Goal: Task Accomplishment & Management: Use online tool/utility

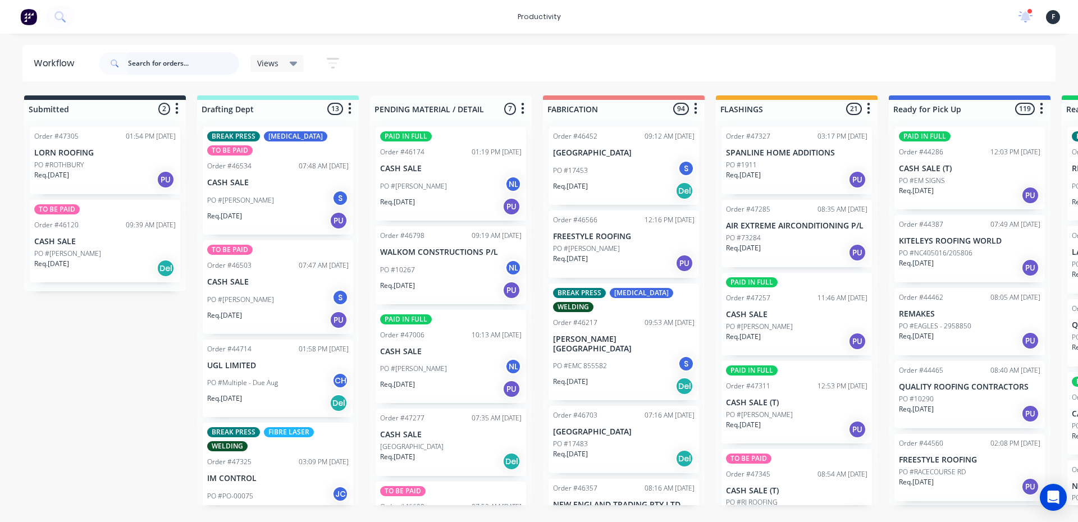
drag, startPoint x: 0, startPoint y: 0, endPoint x: 178, endPoint y: 43, distance: 183.1
click at [171, 55] on input "text" at bounding box center [183, 63] width 111 height 22
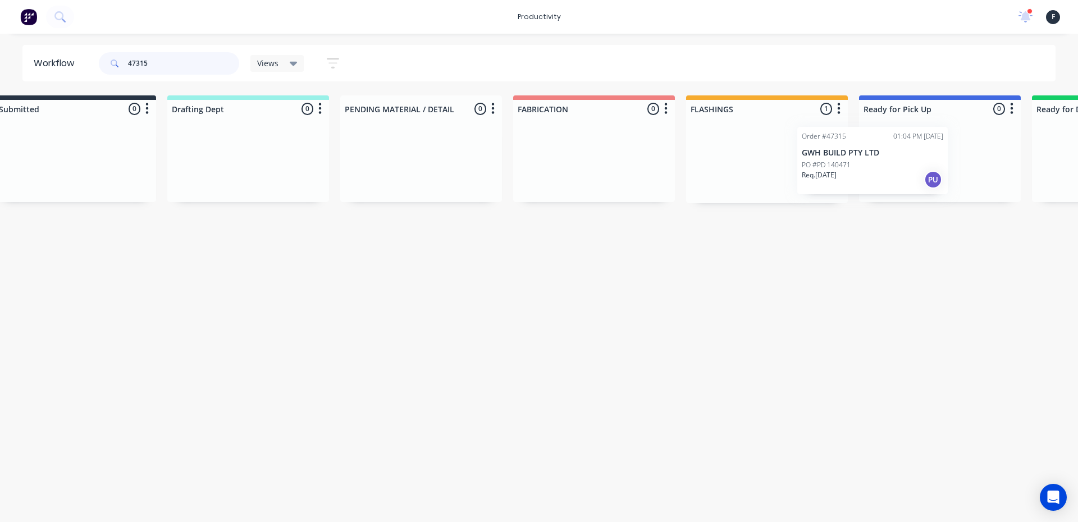
drag, startPoint x: 772, startPoint y: 175, endPoint x: 858, endPoint y: 175, distance: 86.4
click at [858, 175] on div "Submitted 0 Sort By Created date Required date Order number Customer name Most …" at bounding box center [898, 149] width 1872 height 108
type input "47315"
click at [882, 171] on div at bounding box center [938, 160] width 162 height 85
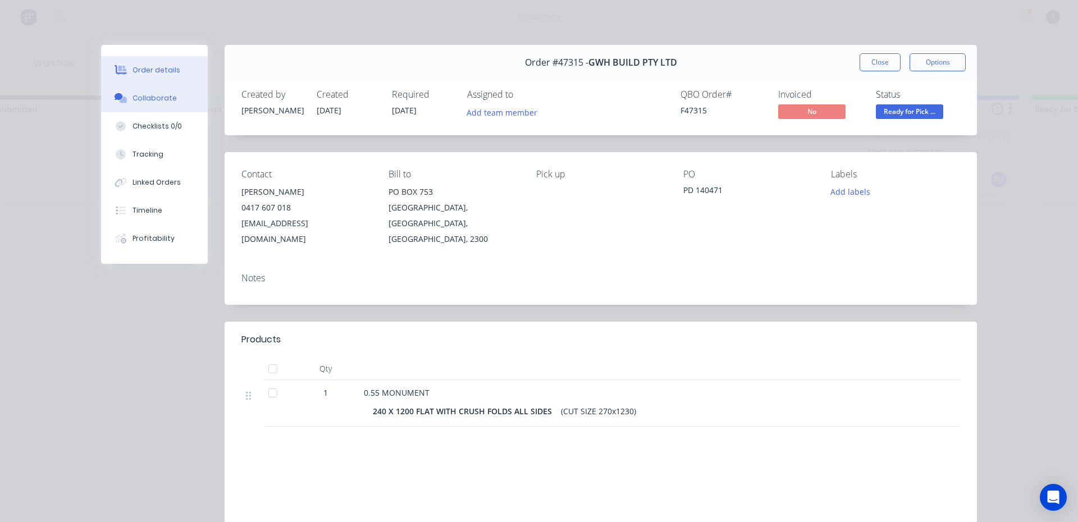
click at [169, 97] on button "Collaborate" at bounding box center [154, 98] width 107 height 28
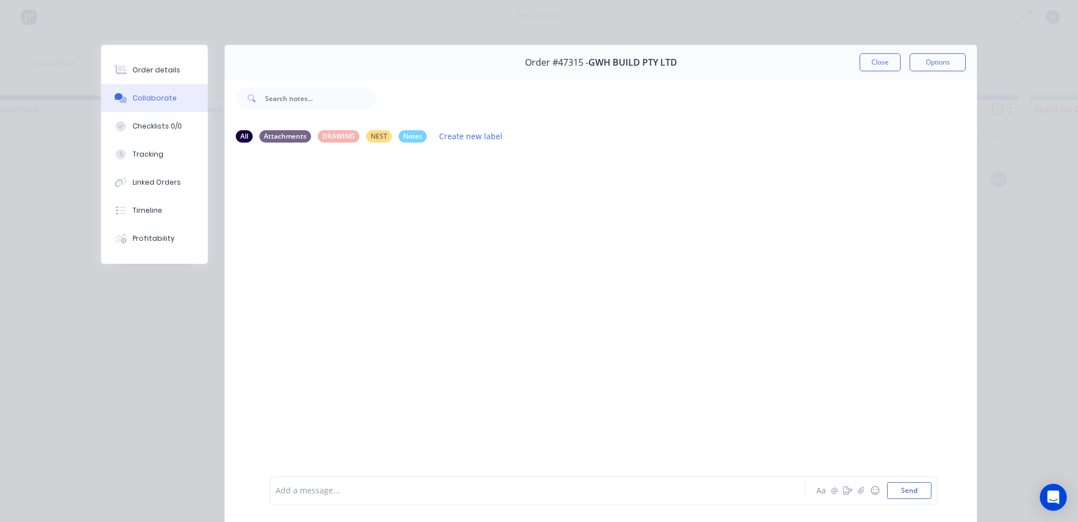
click at [318, 485] on div at bounding box center [521, 491] width 491 height 12
click at [882, 65] on button "Close" at bounding box center [879, 62] width 41 height 18
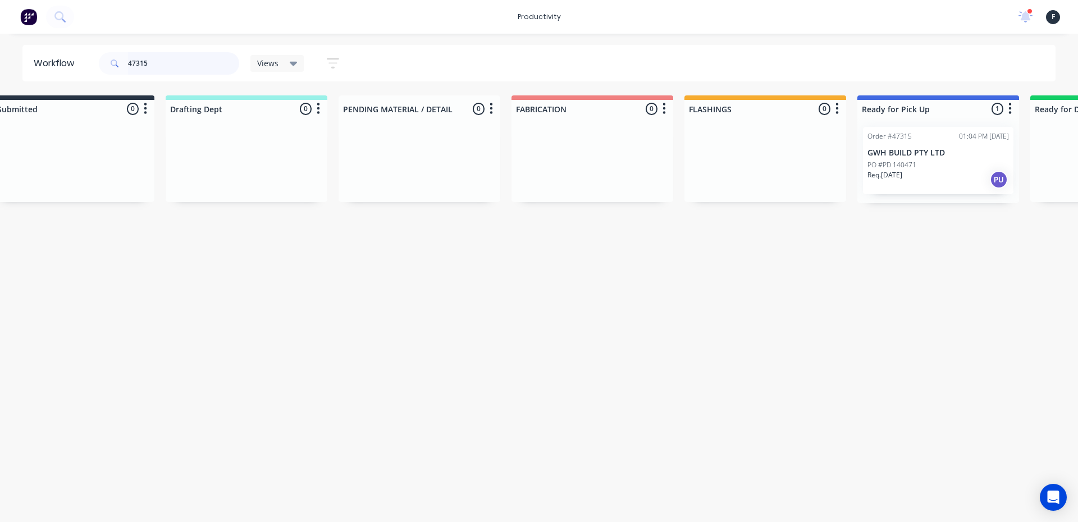
click at [203, 72] on input "47315" at bounding box center [183, 63] width 111 height 22
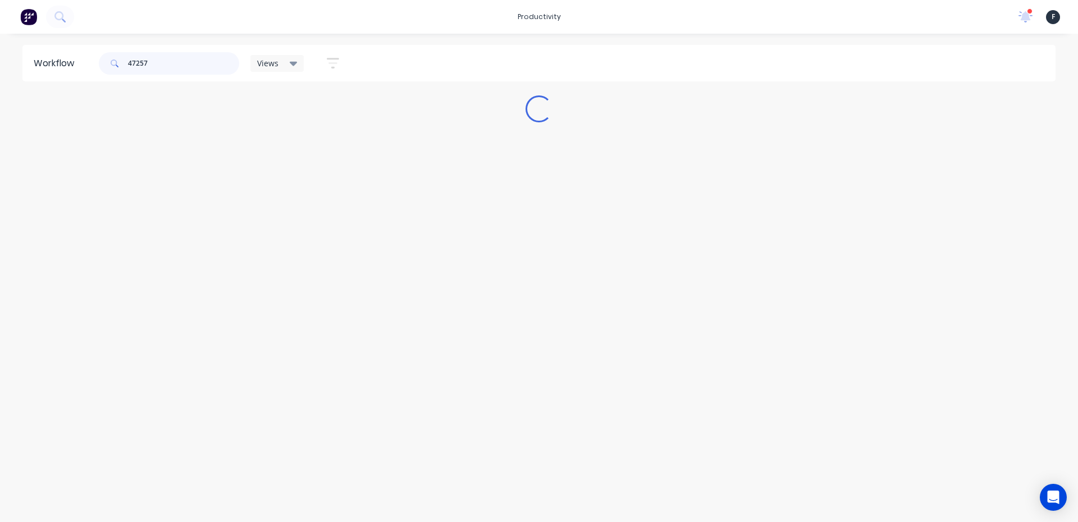
scroll to position [0, 0]
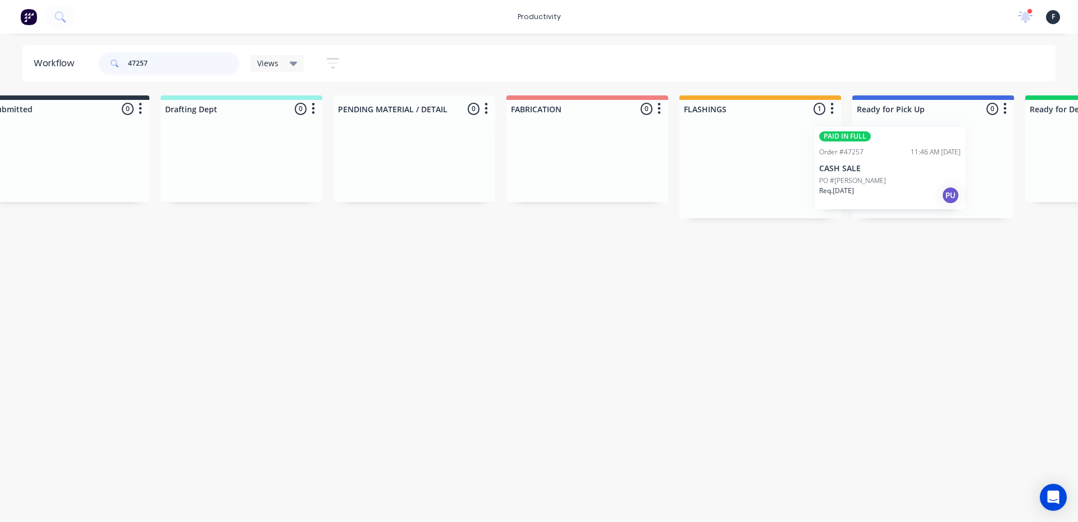
drag, startPoint x: 778, startPoint y: 169, endPoint x: 861, endPoint y: 169, distance: 82.5
click at [861, 169] on div "Submitted 0 Sort By Created date Required date Order number Customer name Most …" at bounding box center [891, 156] width 1872 height 123
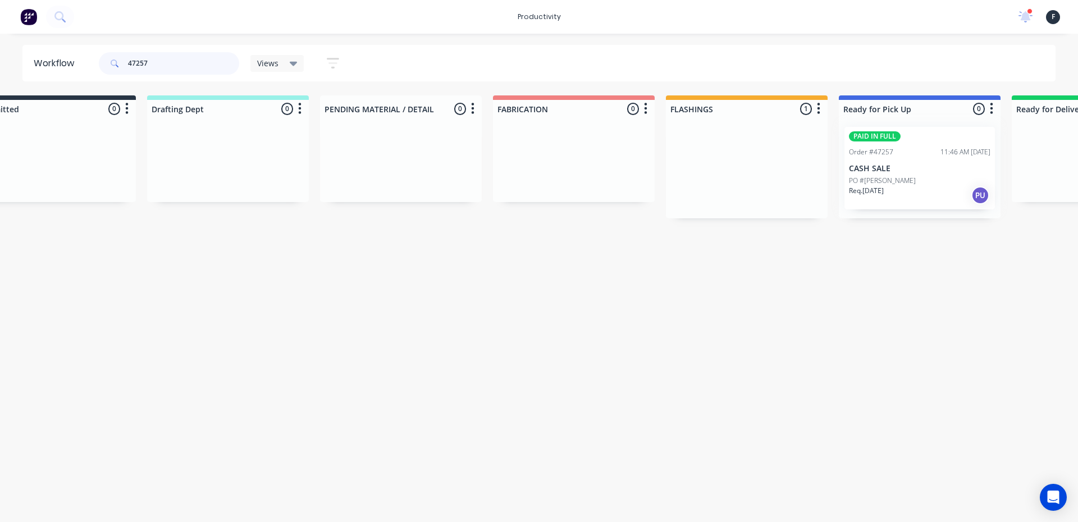
type input "47257"
click at [876, 169] on div at bounding box center [920, 168] width 162 height 100
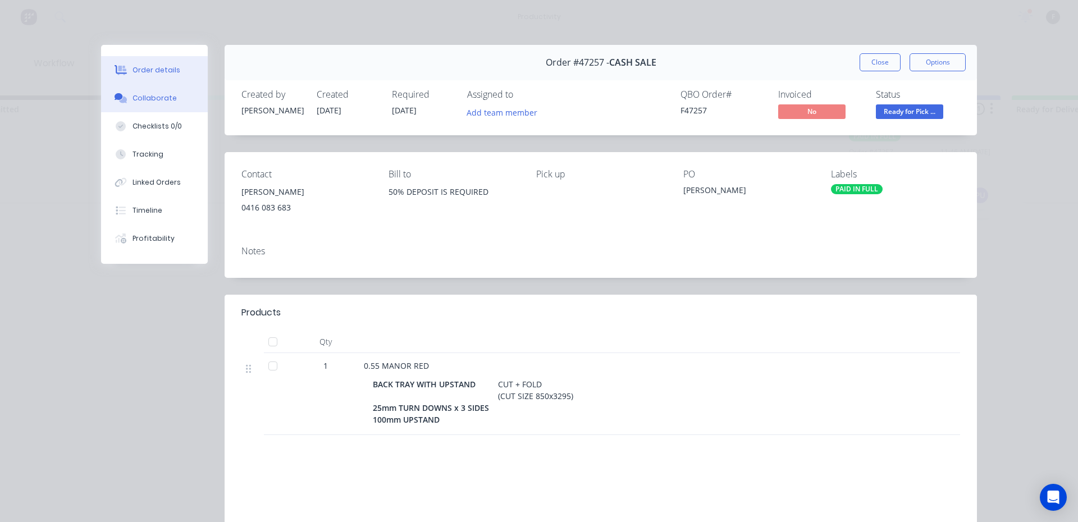
click at [115, 94] on icon at bounding box center [118, 96] width 8 height 7
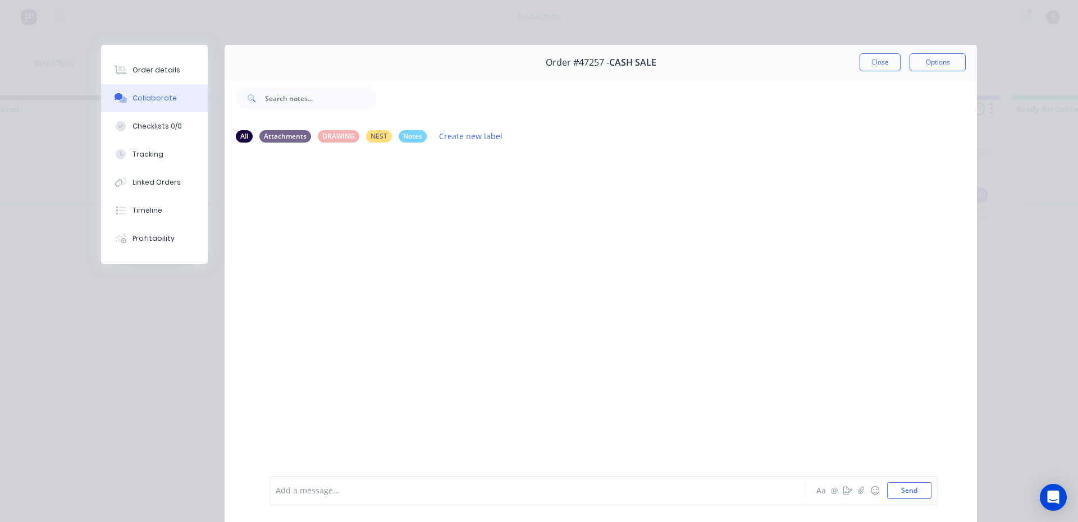
click at [336, 497] on div "Add a message..." at bounding box center [522, 490] width 492 height 17
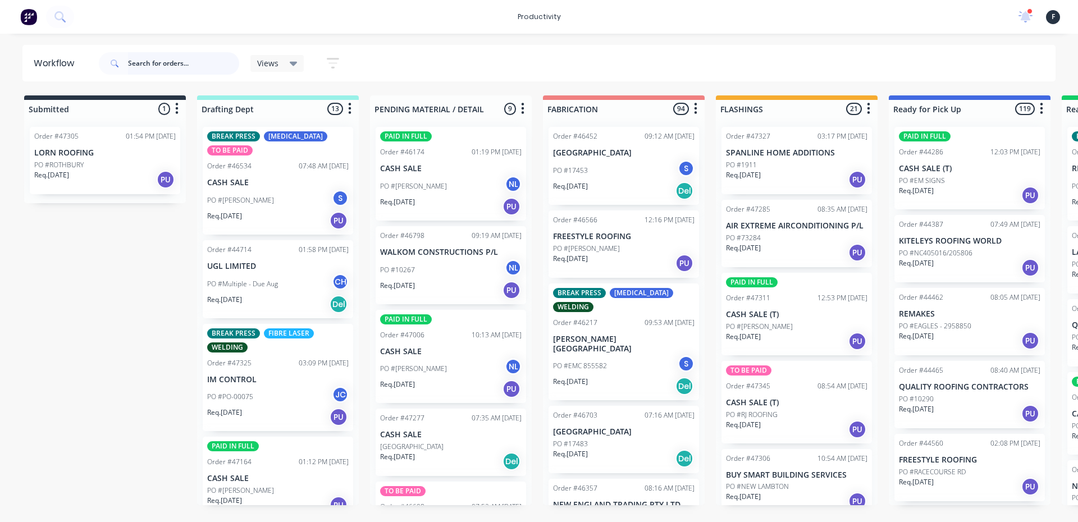
click at [146, 63] on input "text" at bounding box center [183, 63] width 111 height 22
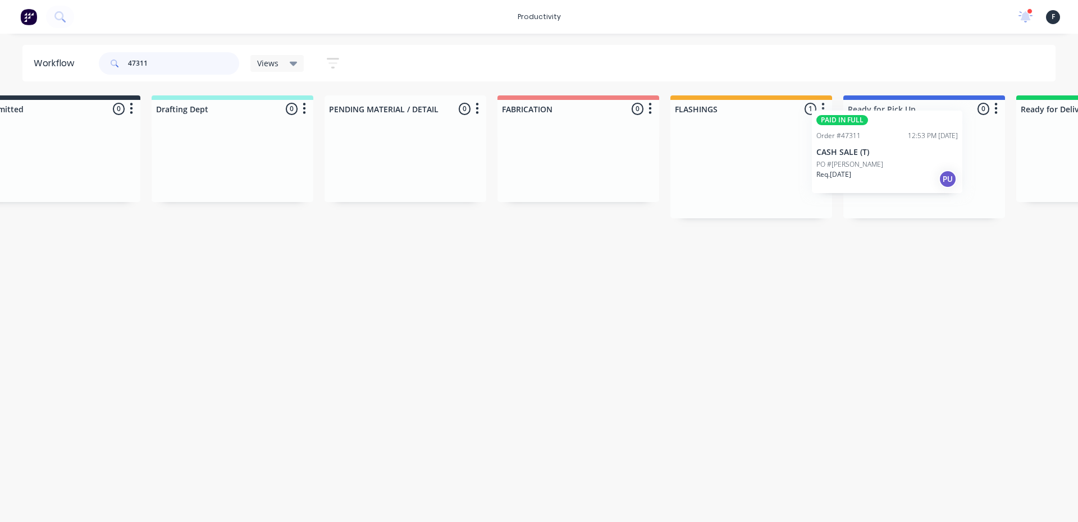
drag, startPoint x: 775, startPoint y: 189, endPoint x: 885, endPoint y: 171, distance: 112.0
click at [885, 171] on div "Submitted 0 Sort By Created date Required date Order number Customer name Most …" at bounding box center [882, 156] width 1872 height 123
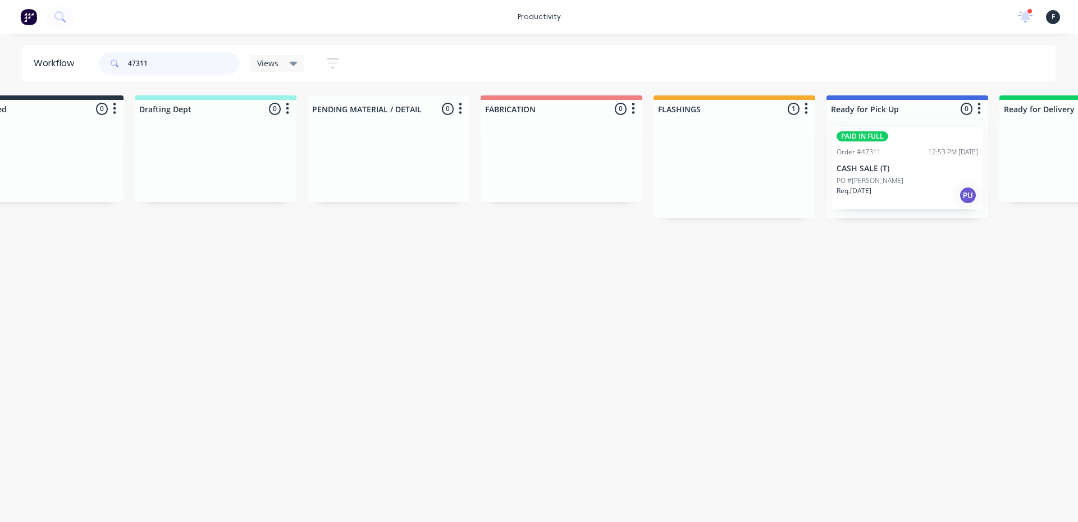
type input "47311"
click at [885, 171] on div at bounding box center [907, 168] width 162 height 100
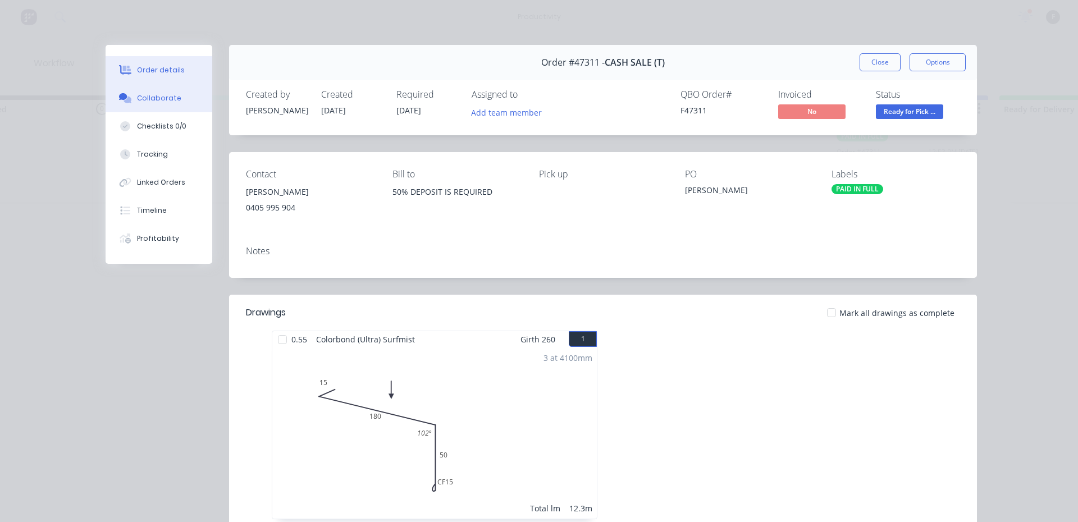
click at [137, 96] on div "Collaborate" at bounding box center [159, 98] width 44 height 10
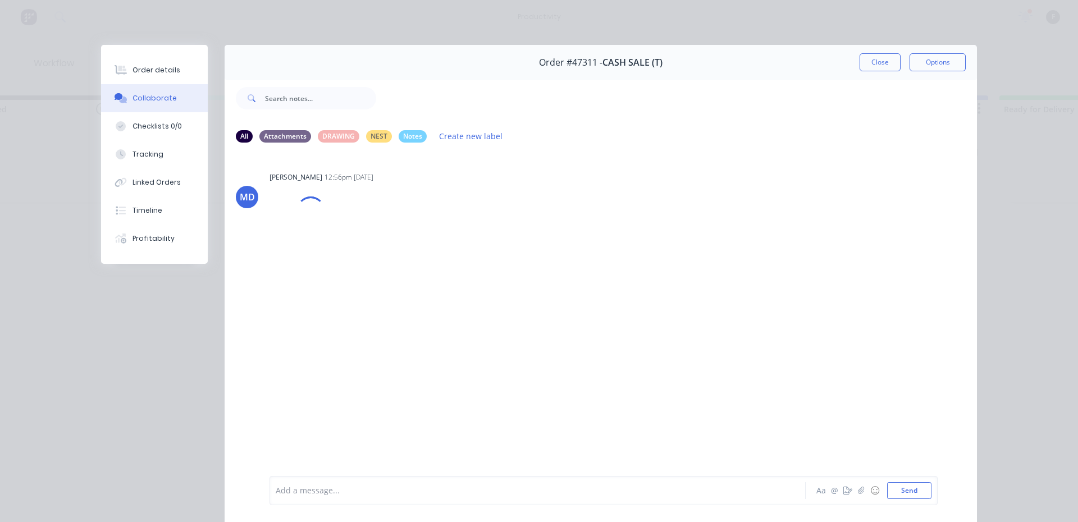
click at [410, 484] on div "Add a message..." at bounding box center [522, 490] width 492 height 17
click at [876, 59] on button "Close" at bounding box center [879, 62] width 41 height 18
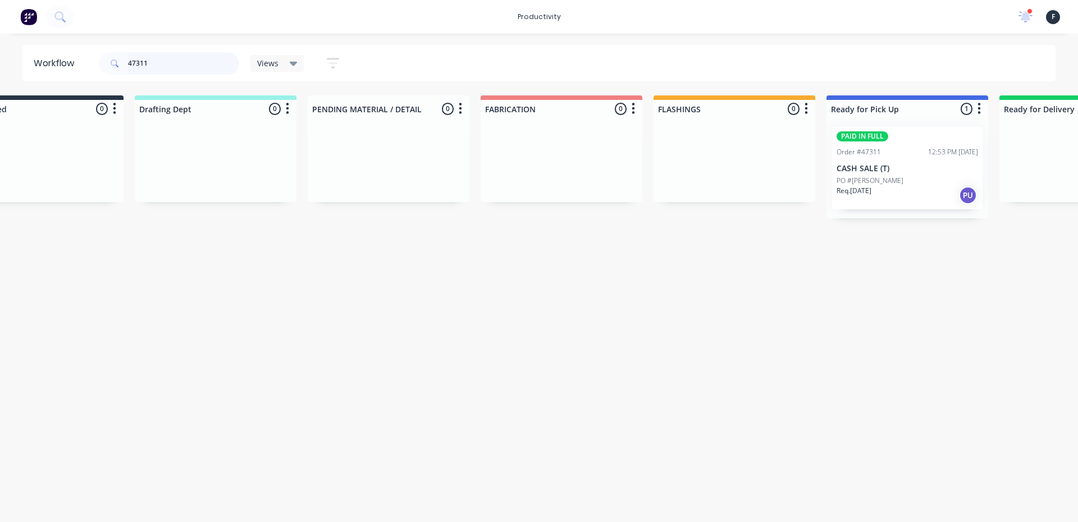
click at [195, 68] on input "47311" at bounding box center [183, 63] width 111 height 22
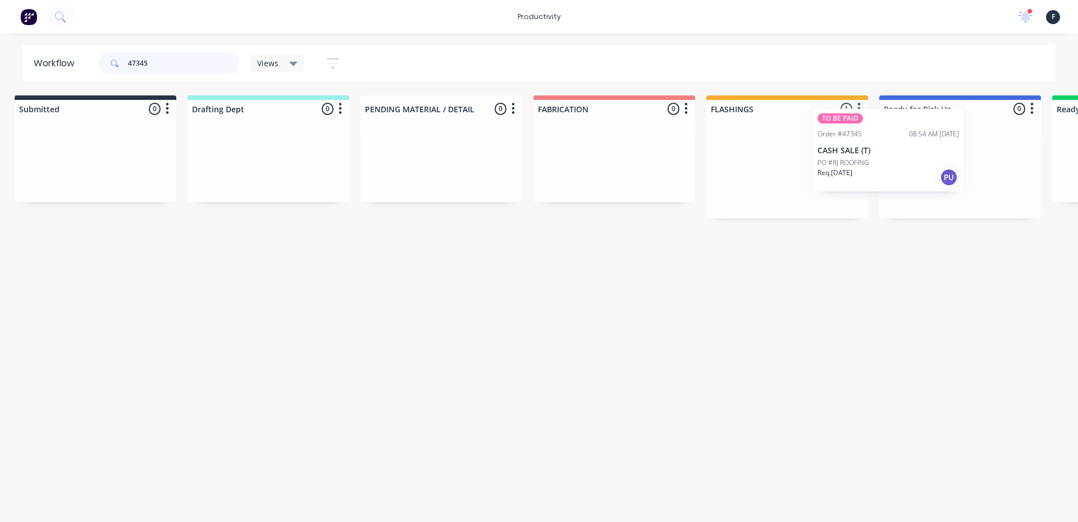
scroll to position [0, 15]
drag, startPoint x: 815, startPoint y: 191, endPoint x: 921, endPoint y: 172, distance: 107.8
click at [921, 172] on div "Submitted 0 Sort By Created date Required date Order number Customer name Most …" at bounding box center [914, 156] width 1872 height 123
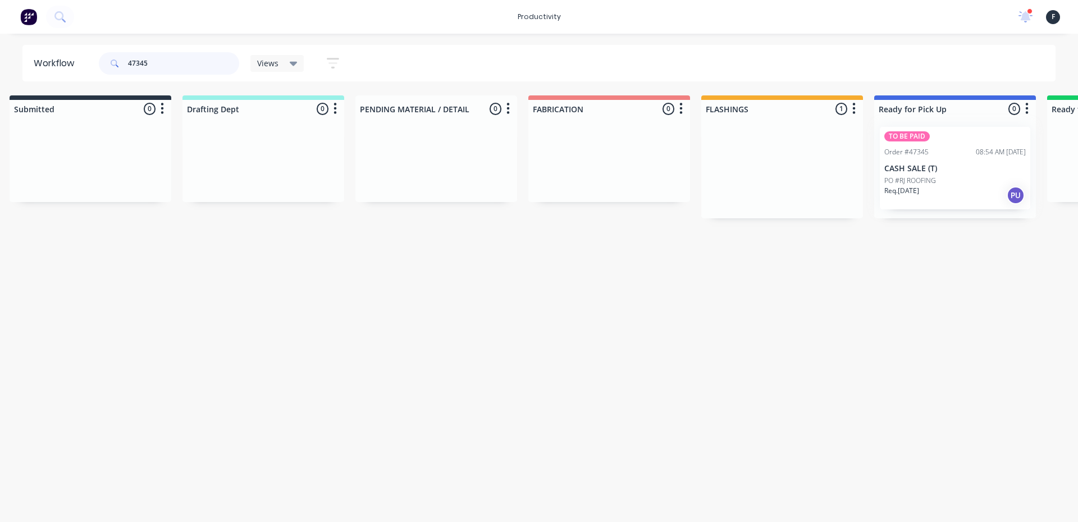
type input "47345"
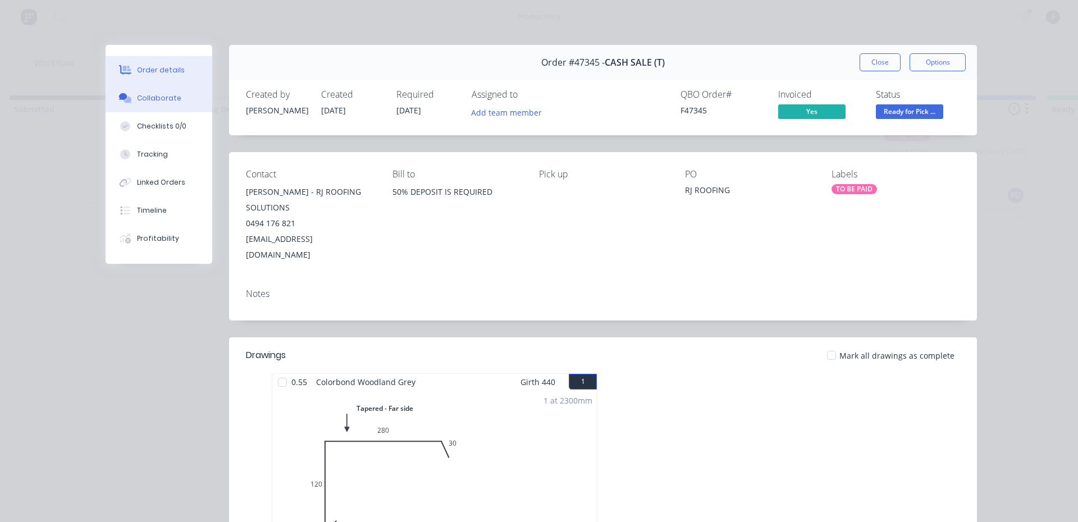
click at [137, 93] on div "Collaborate" at bounding box center [159, 98] width 44 height 10
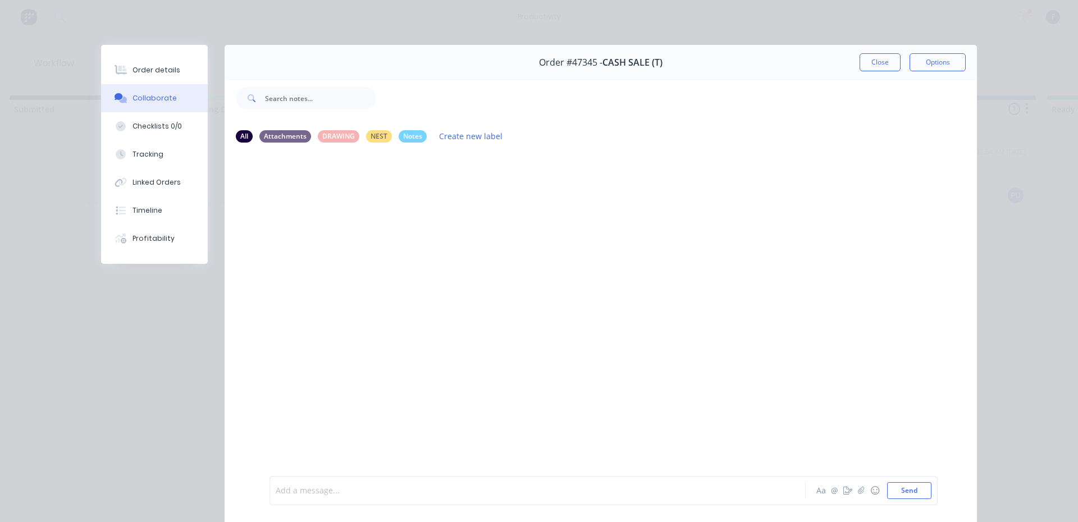
click at [368, 487] on div at bounding box center [521, 491] width 491 height 12
click at [883, 70] on button "Close" at bounding box center [879, 62] width 41 height 18
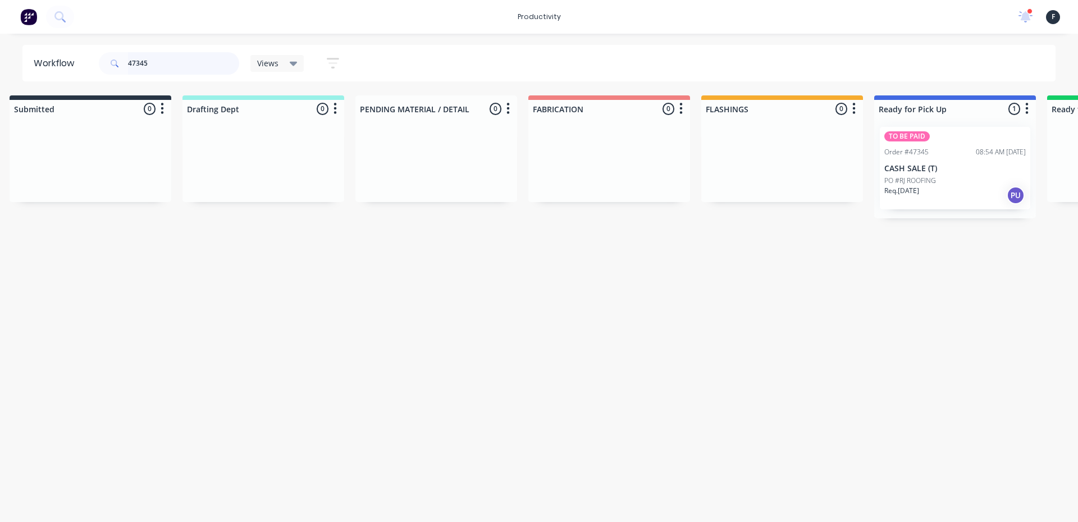
click at [159, 72] on input "47345" at bounding box center [183, 63] width 111 height 22
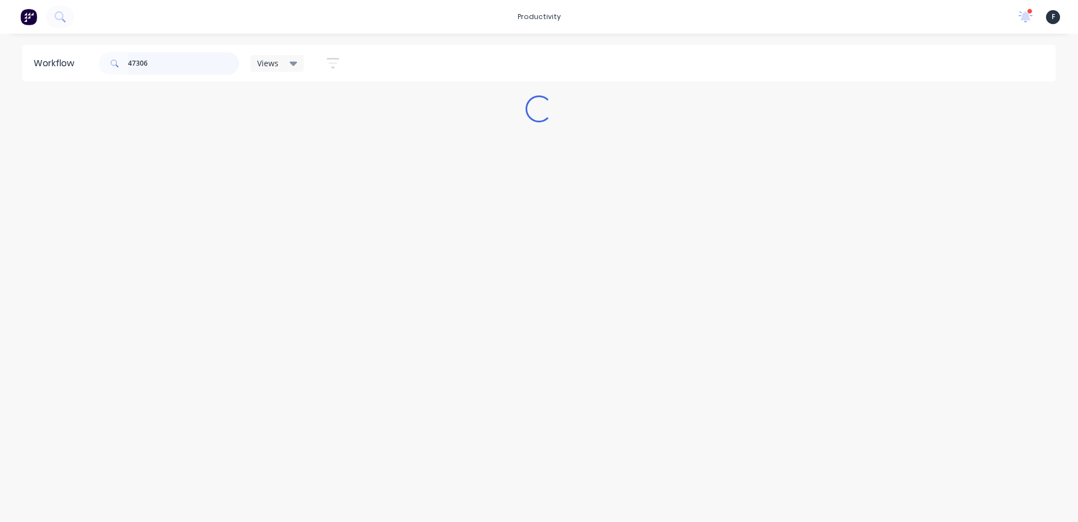
scroll to position [0, 0]
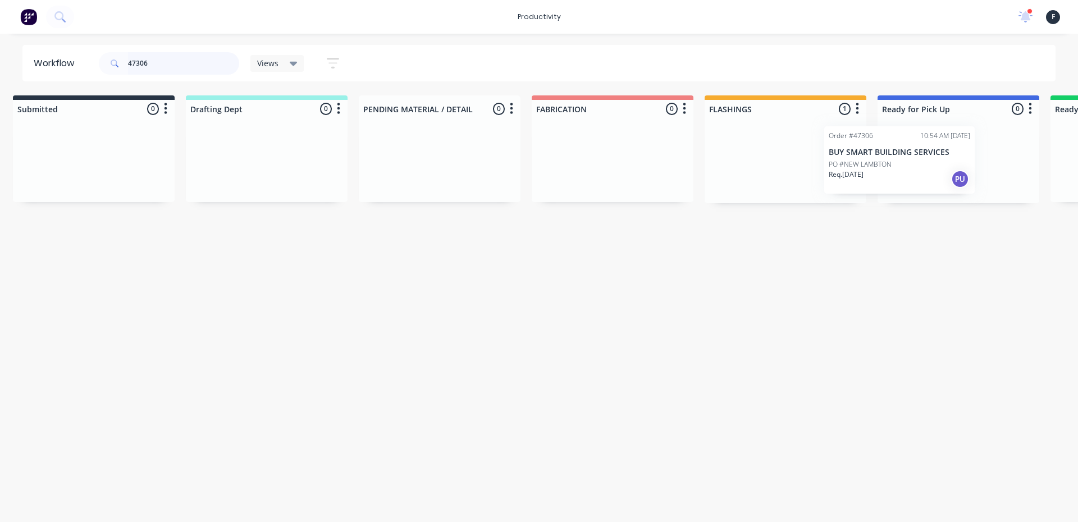
drag, startPoint x: 823, startPoint y: 178, endPoint x: 930, endPoint y: 177, distance: 106.6
click at [930, 177] on div "Submitted 0 Sort By Created date Required date Order number Customer name Most …" at bounding box center [916, 149] width 1872 height 108
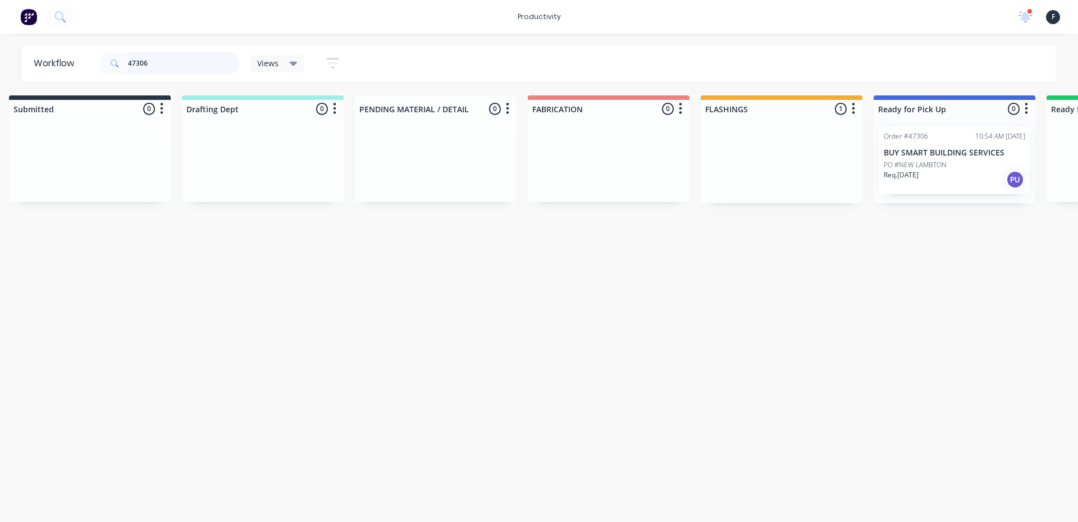
type input "47306"
click at [933, 177] on div at bounding box center [954, 160] width 162 height 85
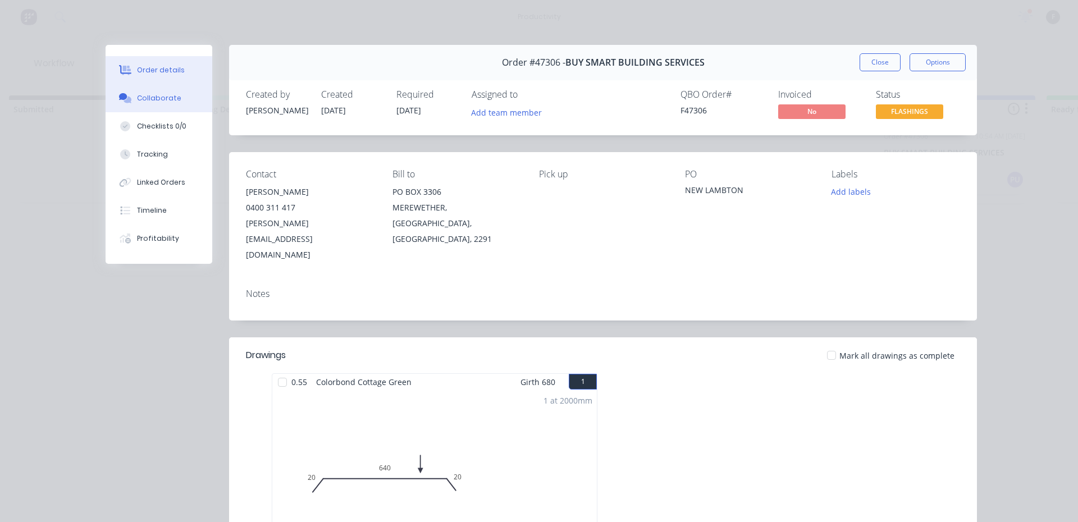
click at [157, 107] on button "Collaborate" at bounding box center [159, 98] width 107 height 28
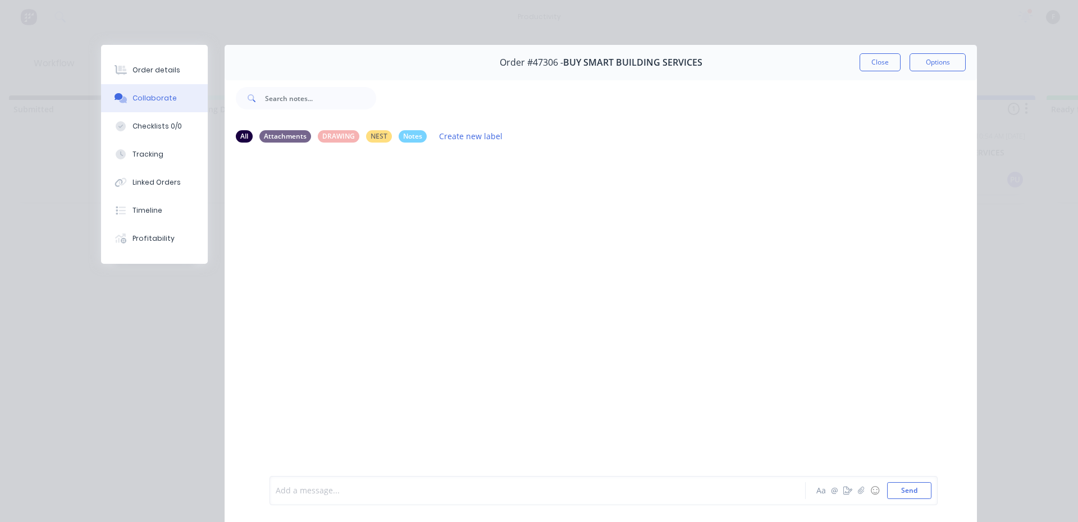
click at [311, 493] on div at bounding box center [521, 491] width 491 height 12
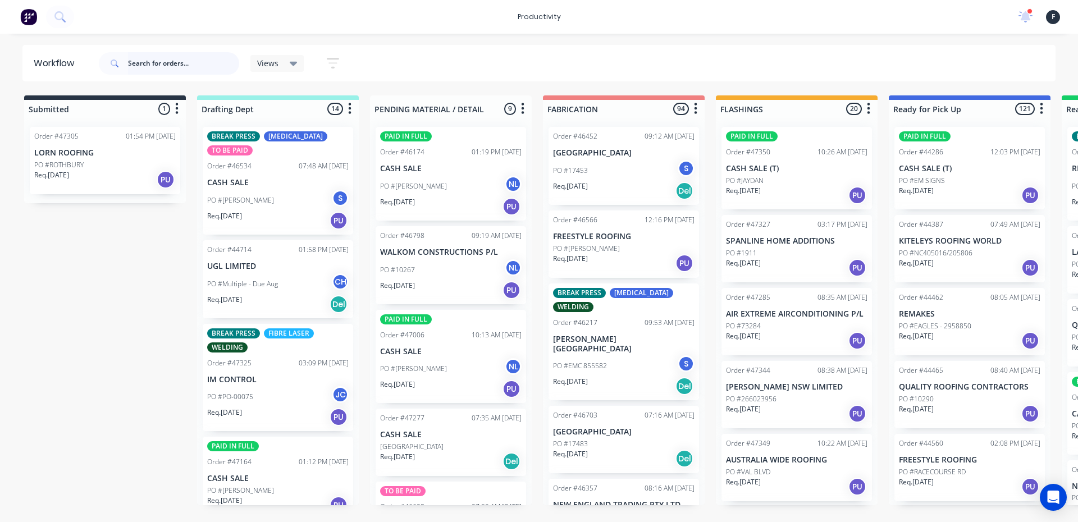
click at [135, 60] on input "text" at bounding box center [183, 63] width 111 height 22
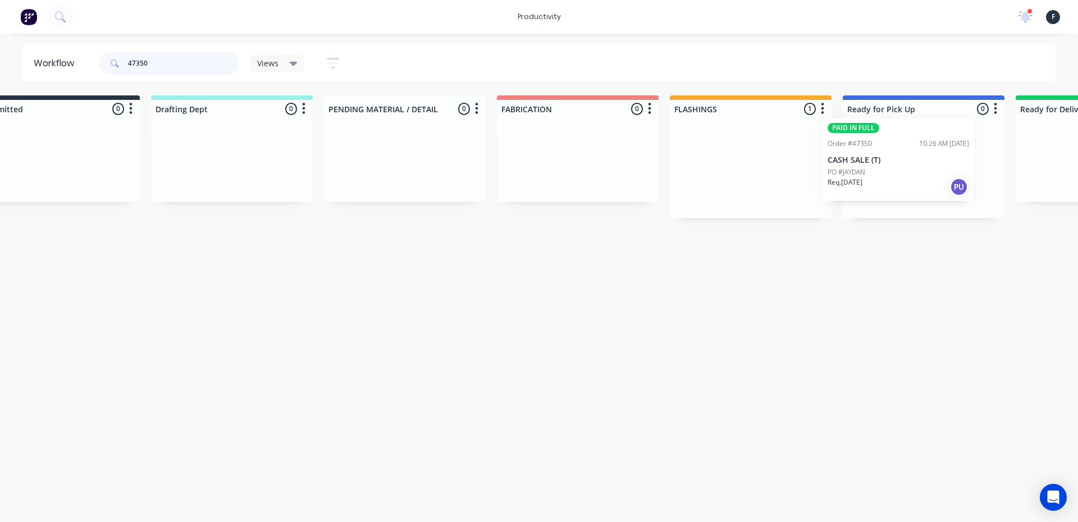
scroll to position [0, 66]
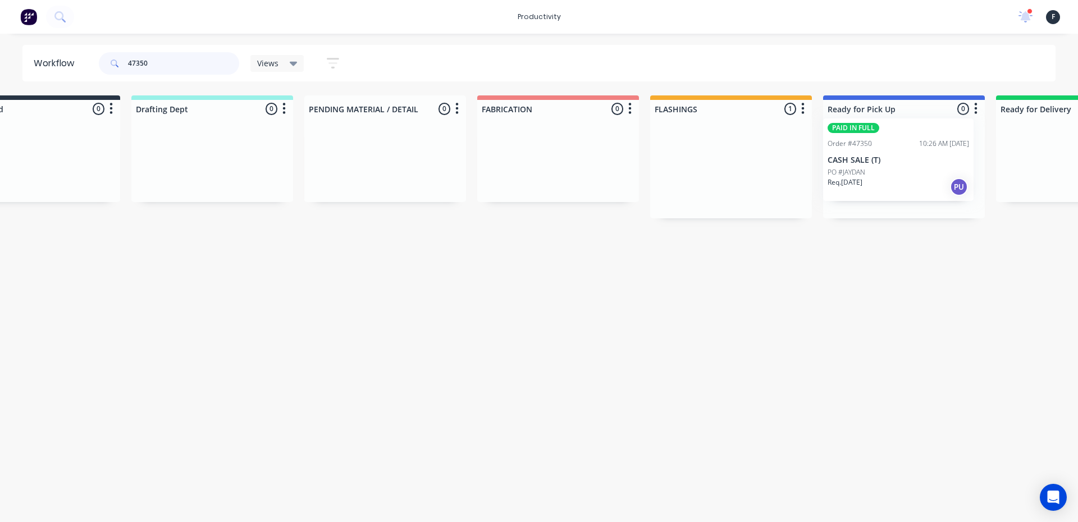
drag, startPoint x: 780, startPoint y: 183, endPoint x: 884, endPoint y: 175, distance: 104.7
click at [884, 175] on div "Submitted 0 Sort By Created date Required date Order number Customer name Most …" at bounding box center [862, 156] width 1872 height 123
type input "47350"
click at [884, 175] on div at bounding box center [904, 168] width 162 height 100
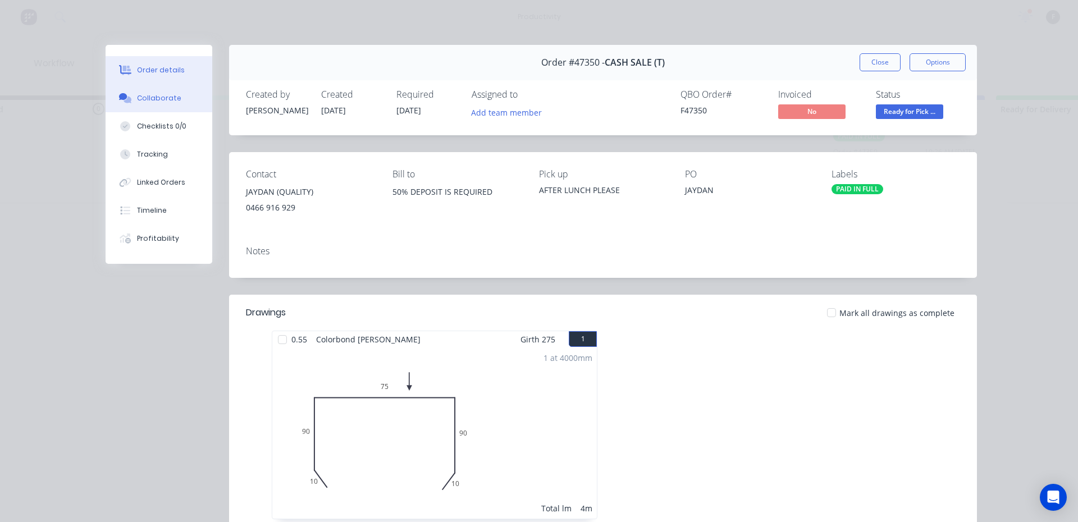
click at [161, 100] on div "Collaborate" at bounding box center [159, 98] width 44 height 10
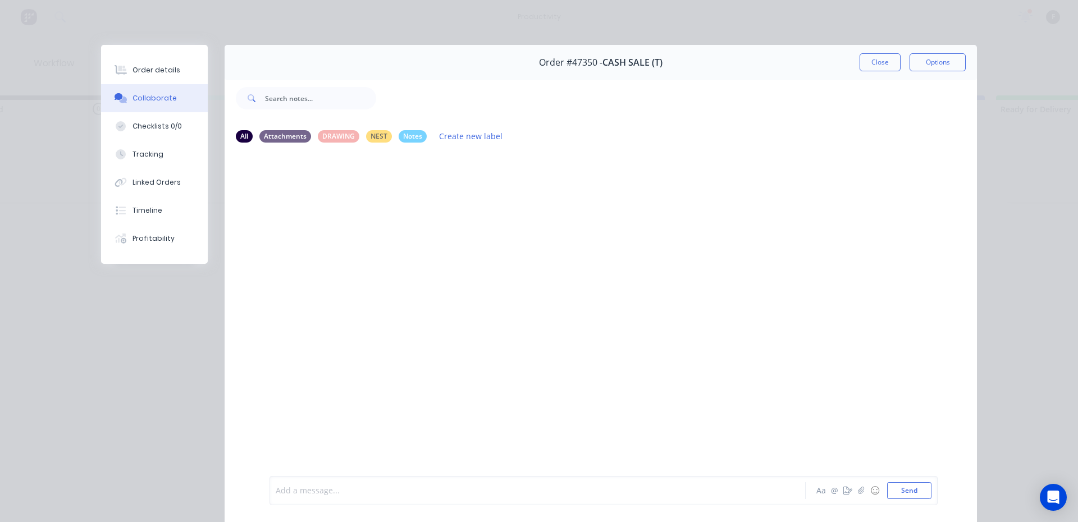
click at [345, 487] on div at bounding box center [521, 491] width 491 height 12
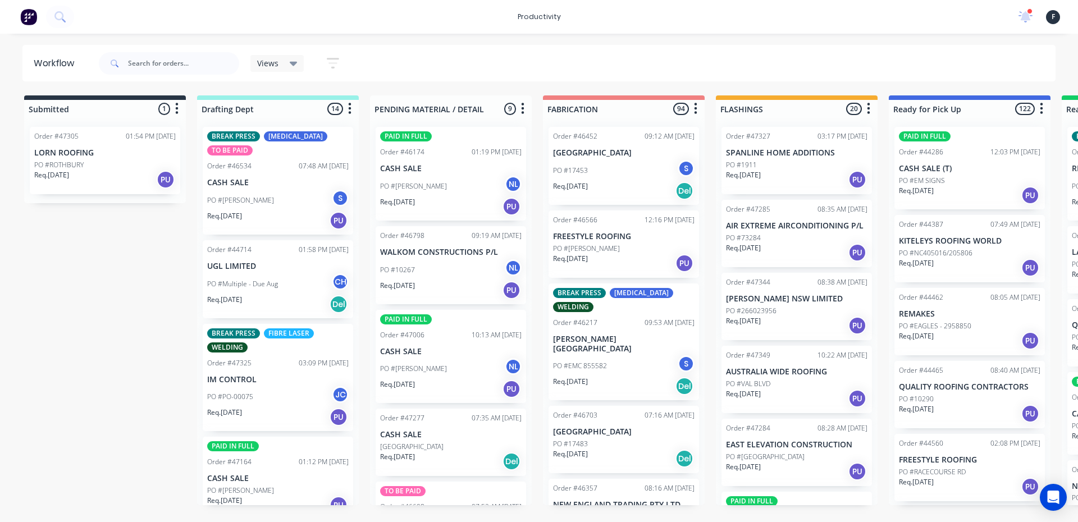
click at [178, 47] on div at bounding box center [169, 64] width 140 height 34
click at [175, 56] on input "text" at bounding box center [183, 63] width 111 height 22
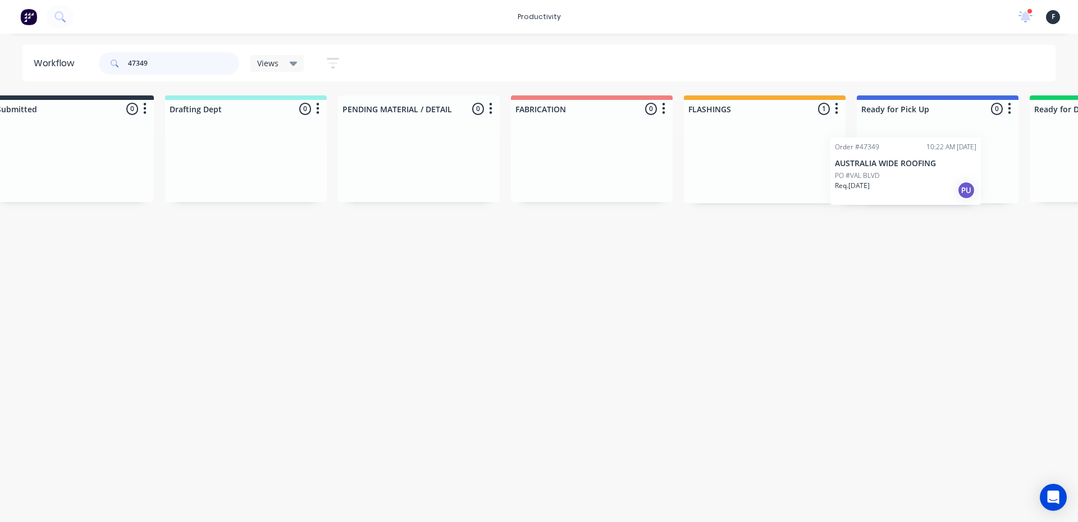
scroll to position [0, 67]
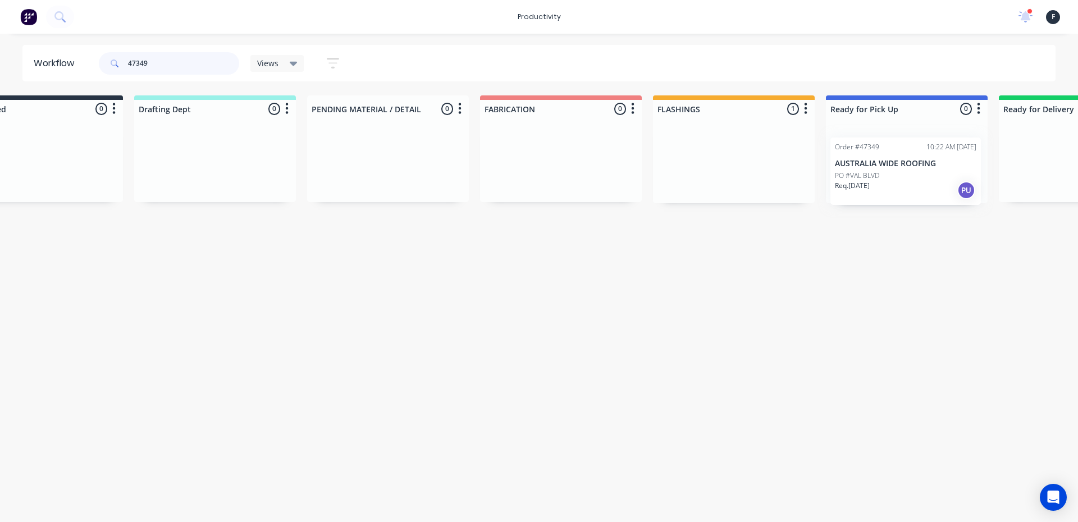
drag, startPoint x: 780, startPoint y: 157, endPoint x: 905, endPoint y: 168, distance: 126.2
click at [905, 168] on div "Submitted 0 Sort By Created date Required date Order number Customer name Most …" at bounding box center [864, 149] width 1872 height 108
type input "47349"
click at [906, 168] on div at bounding box center [902, 160] width 162 height 85
click at [917, 182] on div "Req. 28/08/25 PU" at bounding box center [901, 179] width 141 height 19
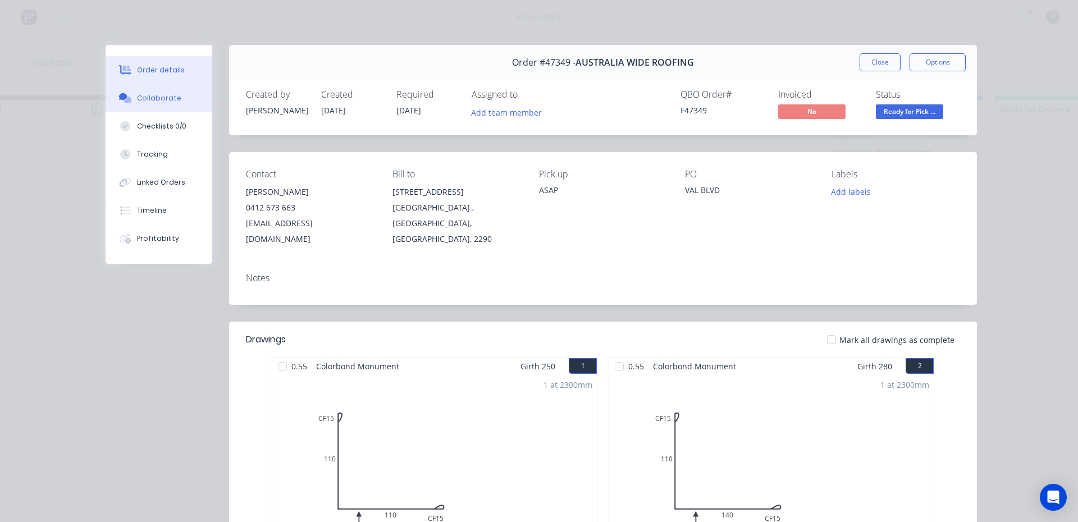
click at [152, 94] on div "Collaborate" at bounding box center [159, 98] width 44 height 10
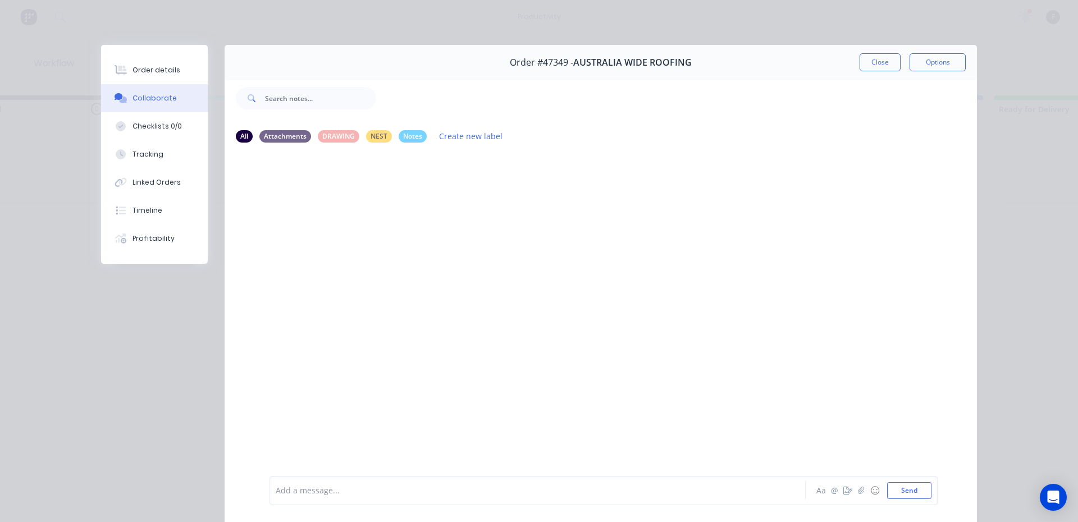
click at [377, 473] on div "Add a message... Aa @ ☺ Send" at bounding box center [601, 490] width 752 height 63
click at [379, 483] on div "Add a message..." at bounding box center [522, 490] width 492 height 17
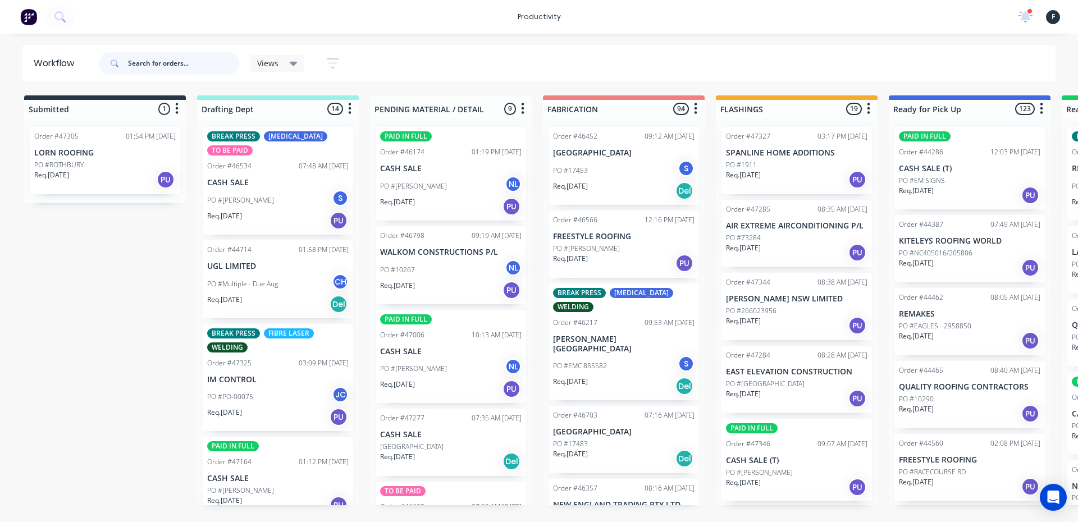
drag, startPoint x: 158, startPoint y: 71, endPoint x: 212, endPoint y: 11, distance: 81.1
click at [158, 71] on input "text" at bounding box center [183, 63] width 111 height 22
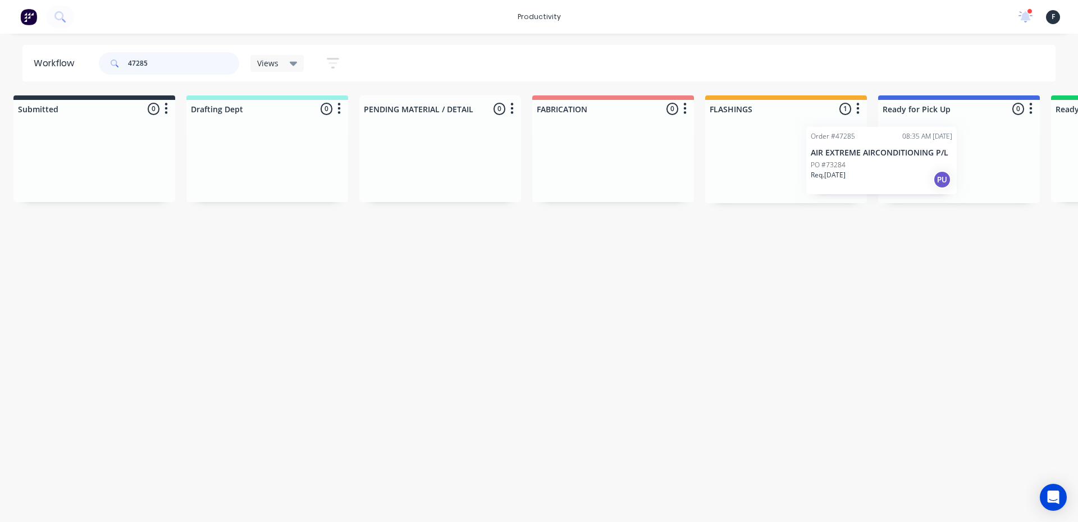
scroll to position [0, 41]
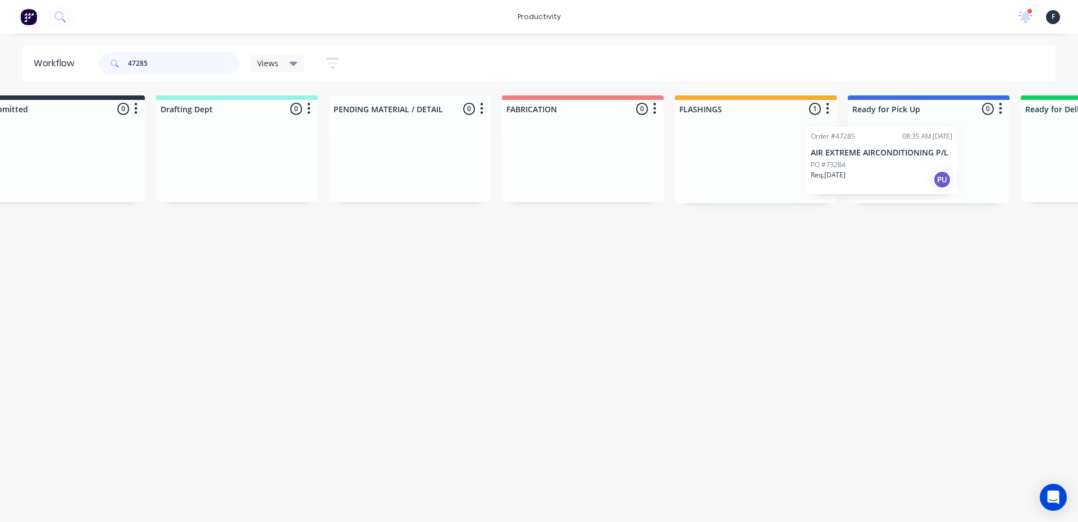
drag, startPoint x: 788, startPoint y: 177, endPoint x: 885, endPoint y: 177, distance: 96.5
click at [885, 177] on div "Submitted 0 Sort By Created date Required date Order number Customer name Most …" at bounding box center [887, 149] width 1872 height 108
type input "47285"
click at [894, 176] on div at bounding box center [928, 160] width 162 height 85
click at [896, 181] on div "Req. [DATE] PU" at bounding box center [928, 179] width 141 height 19
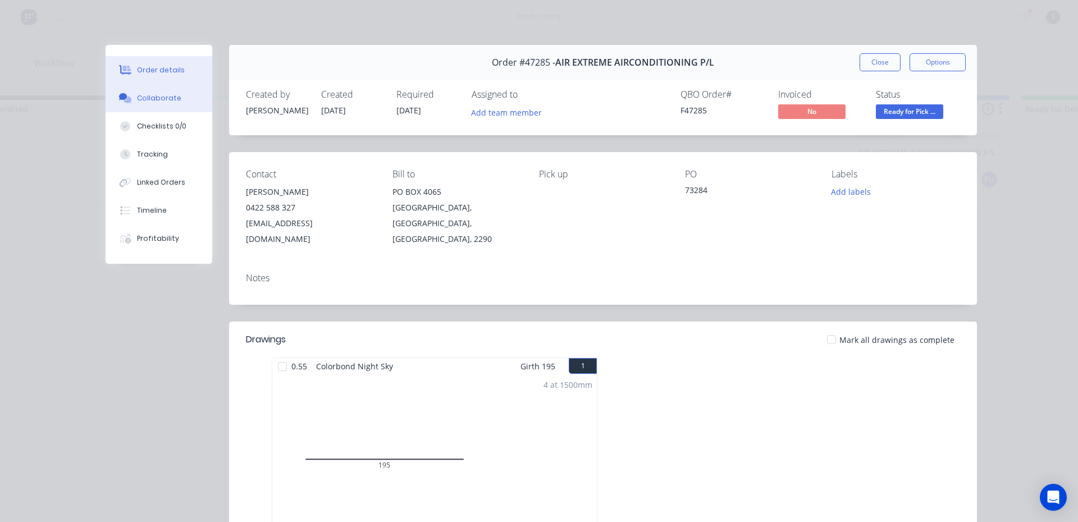
click at [160, 100] on div "Collaborate" at bounding box center [159, 98] width 44 height 10
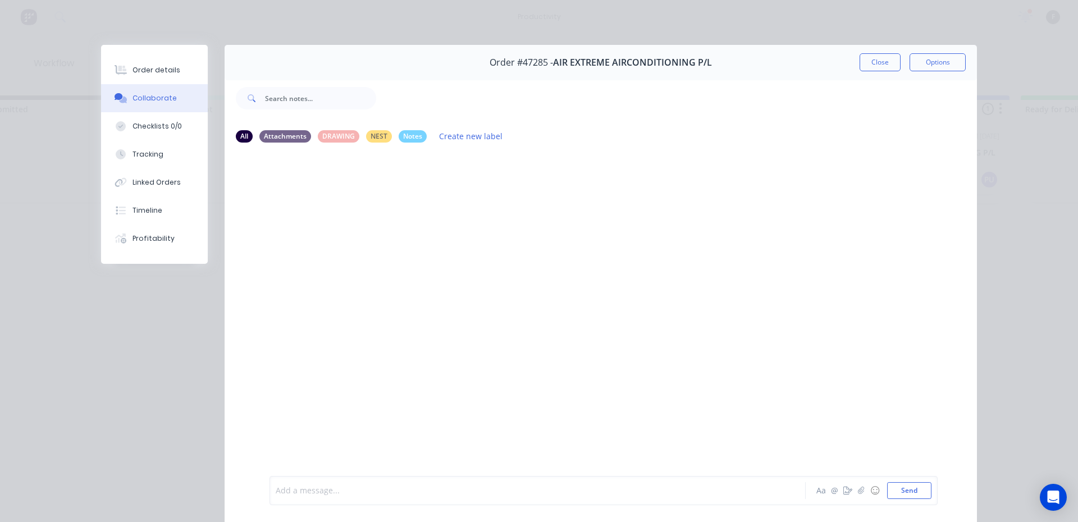
click at [320, 487] on div at bounding box center [521, 491] width 491 height 12
